Goal: Task Accomplishment & Management: Manage account settings

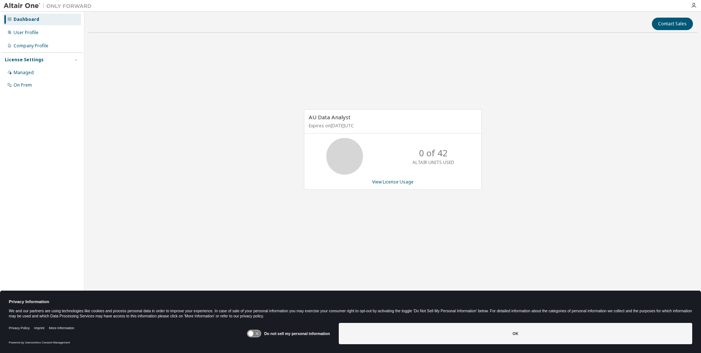
click at [647, 66] on div "AU Data Analyst Expires on [DATE] UTC 0 of 42 ALTAIR UNITS USED View License Us…" at bounding box center [392, 152] width 609 height 229
click at [24, 33] on div "User Profile" at bounding box center [26, 33] width 25 height 6
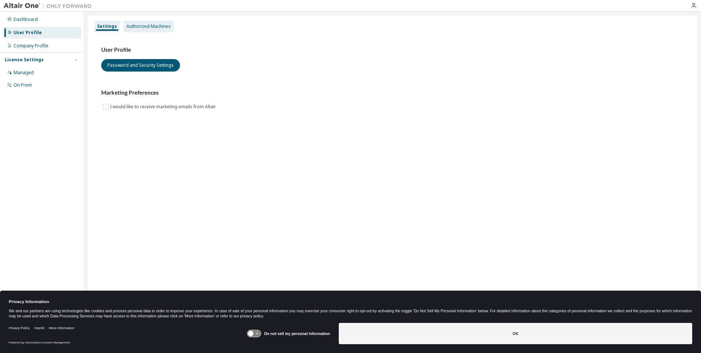
click at [162, 27] on div "Authorized Machines" at bounding box center [148, 26] width 44 height 6
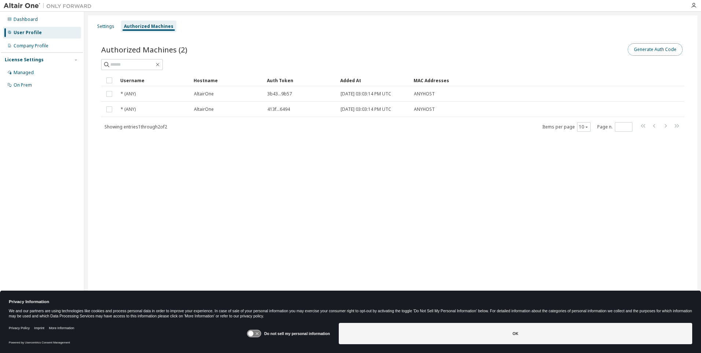
click at [649, 49] on button "Generate Auth Code" at bounding box center [655, 49] width 55 height 12
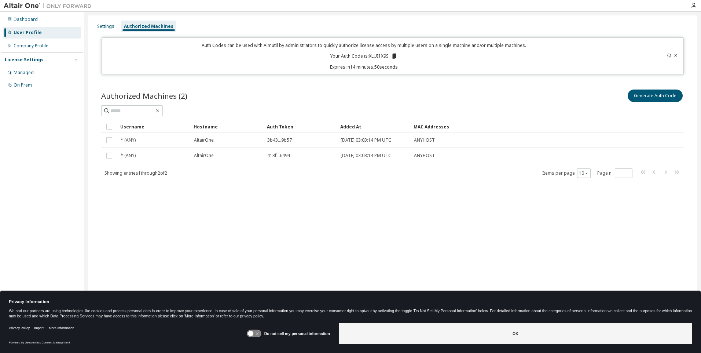
click at [395, 56] on icon at bounding box center [394, 56] width 4 height 5
